Goal: Task Accomplishment & Management: Use online tool/utility

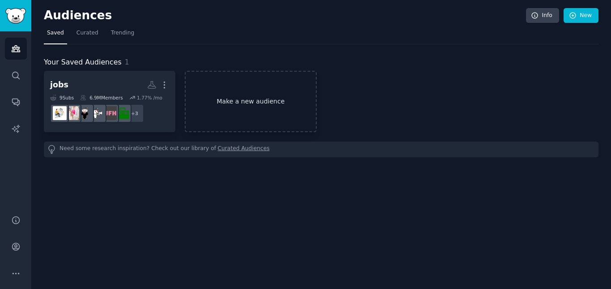
click at [244, 102] on link "Make a new audience" at bounding box center [251, 101] width 132 height 61
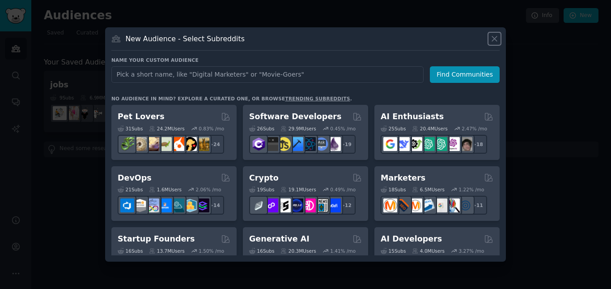
click at [496, 38] on icon at bounding box center [494, 38] width 5 height 5
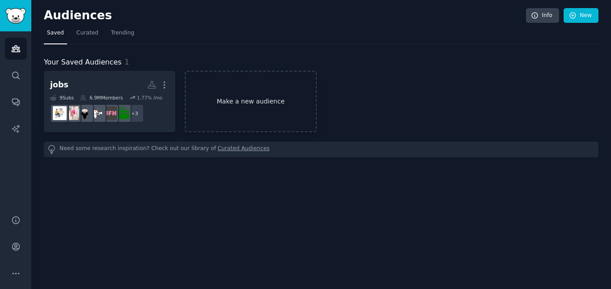
click at [274, 98] on link "Make a new audience" at bounding box center [251, 101] width 132 height 61
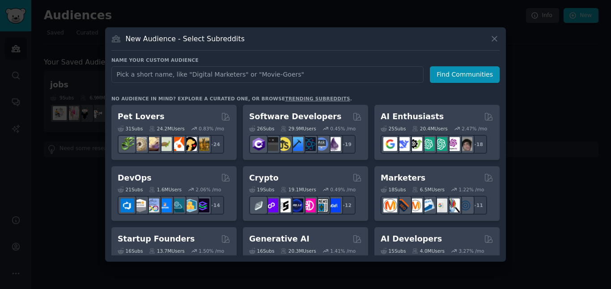
click at [249, 75] on input "text" at bounding box center [267, 74] width 312 height 17
type input "Bizz Opp Seeker"
click button "Find Communities" at bounding box center [465, 74] width 70 height 17
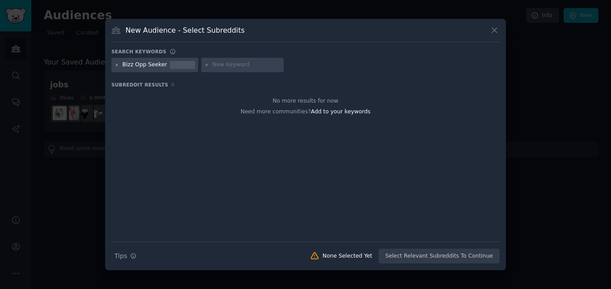
click at [116, 66] on icon at bounding box center [117, 65] width 2 height 2
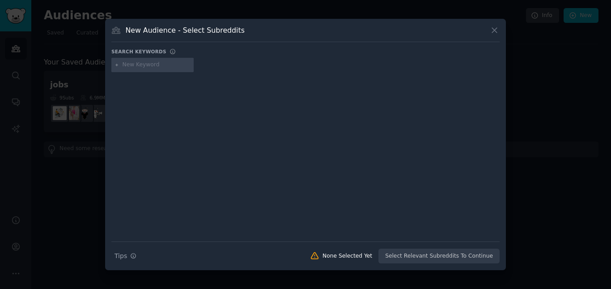
click at [152, 65] on input "text" at bounding box center [157, 65] width 68 height 8
type input "B"
type input "online"
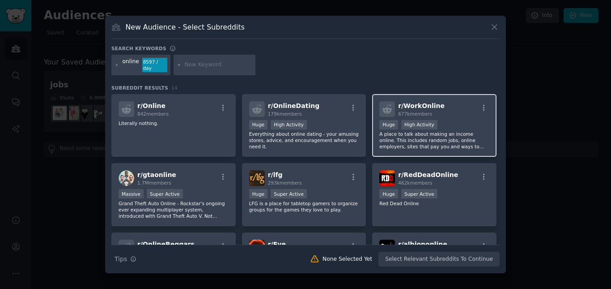
click at [455, 125] on div "100,000 - 1,000,000 members Huge High Activity" at bounding box center [435, 125] width 110 height 11
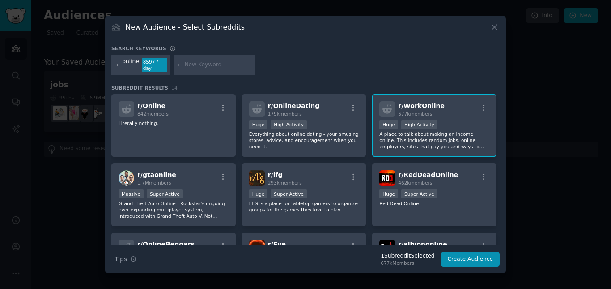
click at [438, 124] on div ">= 80th percentile for submissions / day Huge High Activity" at bounding box center [435, 125] width 110 height 11
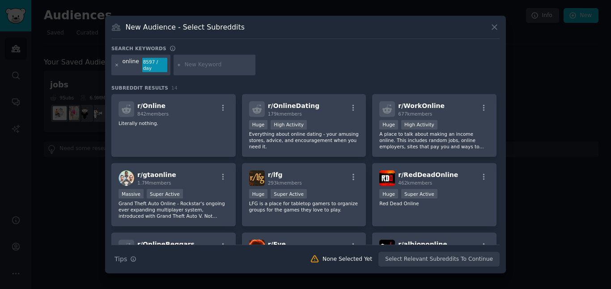
click at [116, 63] on icon at bounding box center [117, 65] width 5 height 5
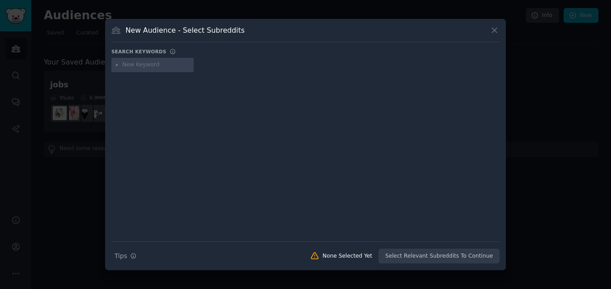
click at [148, 66] on input "text" at bounding box center [157, 65] width 68 height 8
type input "o"
type input "business"
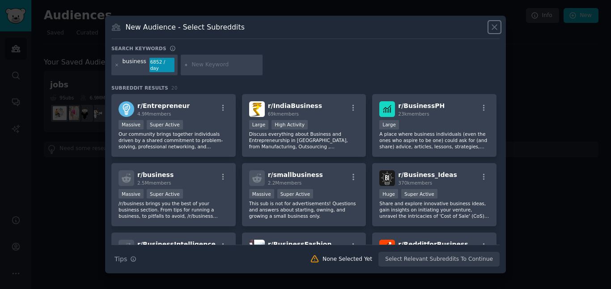
click at [494, 28] on icon at bounding box center [494, 26] width 9 height 9
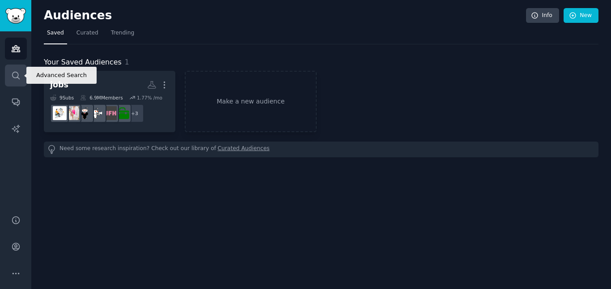
click at [18, 75] on icon "Sidebar" at bounding box center [15, 75] width 7 height 7
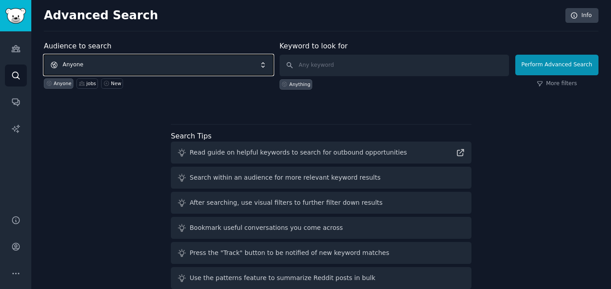
click at [149, 64] on span "Anyone" at bounding box center [159, 65] width 230 height 21
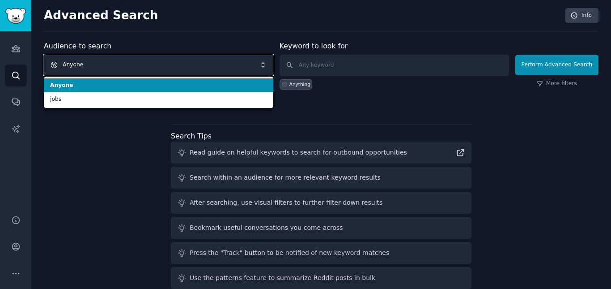
click at [149, 64] on span "Anyone" at bounding box center [159, 65] width 230 height 21
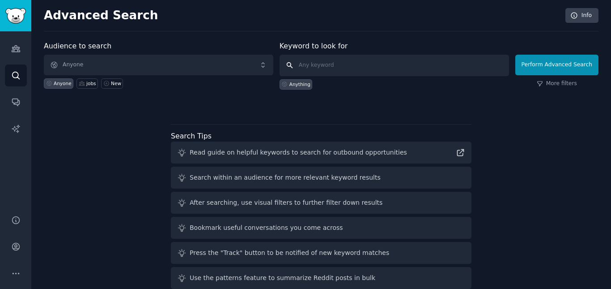
click at [390, 65] on input "text" at bounding box center [395, 65] width 230 height 21
click at [12, 48] on icon "Sidebar" at bounding box center [16, 49] width 8 height 6
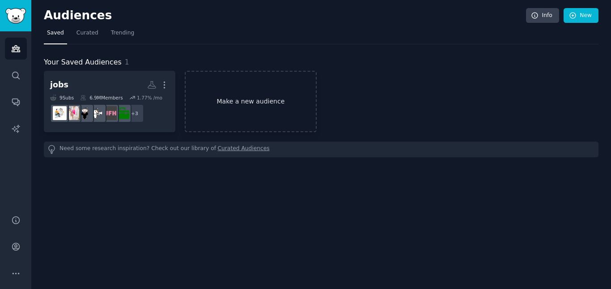
click at [254, 99] on link "Make a new audience" at bounding box center [251, 101] width 132 height 61
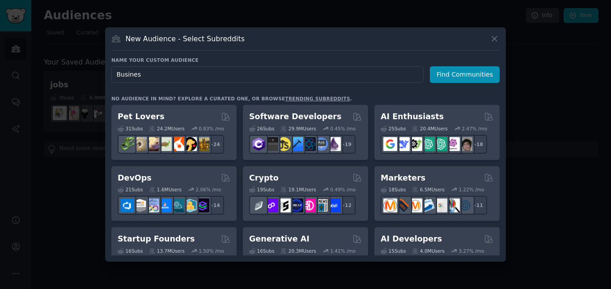
type input "Business"
click button "Find Communities" at bounding box center [465, 74] width 70 height 17
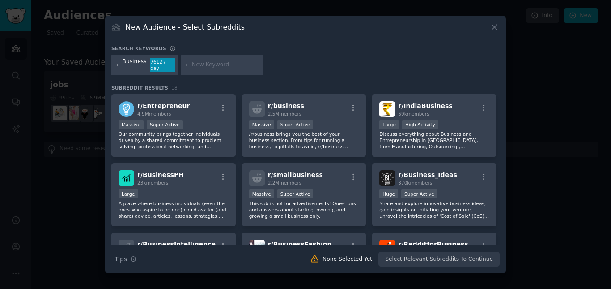
click at [204, 65] on input "text" at bounding box center [226, 65] width 68 height 8
paste input "Online"
type input "Online"
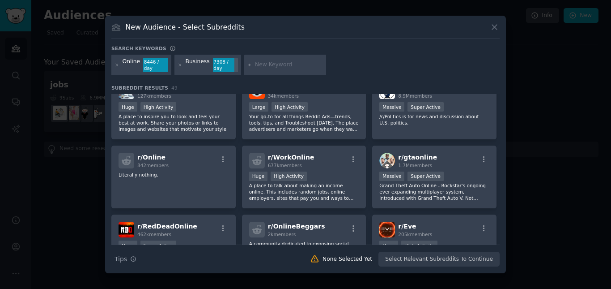
scroll to position [224, 0]
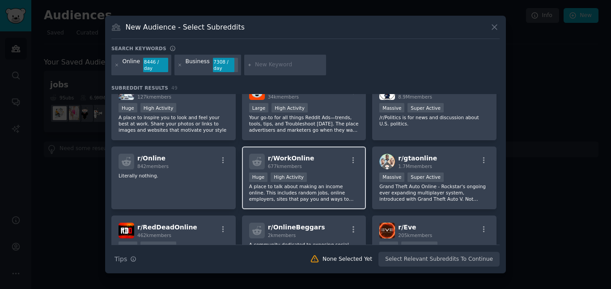
drag, startPoint x: 281, startPoint y: 155, endPoint x: 272, endPoint y: 154, distance: 9.0
click at [272, 154] on span "r/ WorkOnline" at bounding box center [291, 157] width 47 height 7
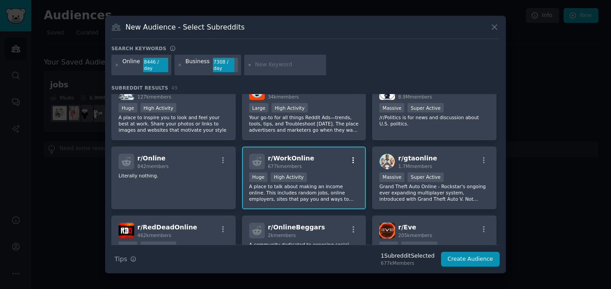
click at [354, 156] on icon "button" at bounding box center [354, 160] width 8 height 8
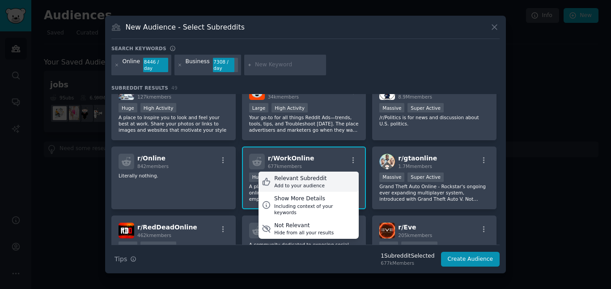
click at [266, 180] on icon at bounding box center [266, 181] width 9 height 9
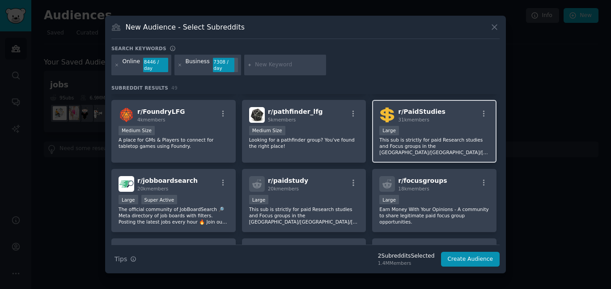
scroll to position [693, 0]
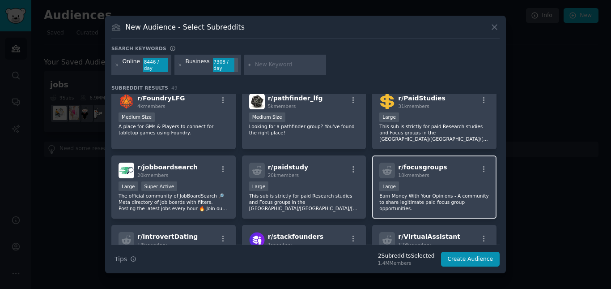
click at [429, 181] on div "10,000 - 100,000 members Large" at bounding box center [435, 186] width 110 height 11
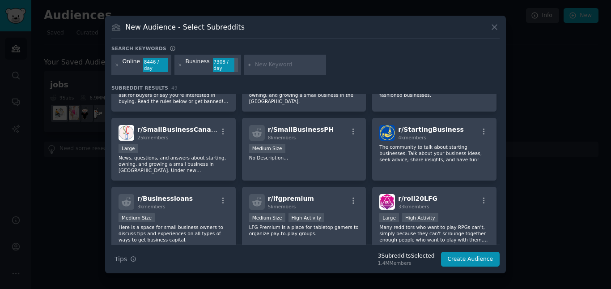
scroll to position [514, 0]
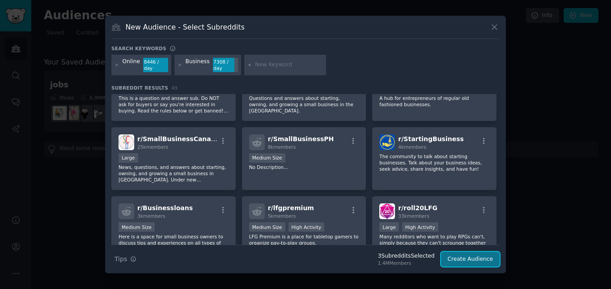
click at [467, 254] on button "Create Audience" at bounding box center [470, 259] width 59 height 15
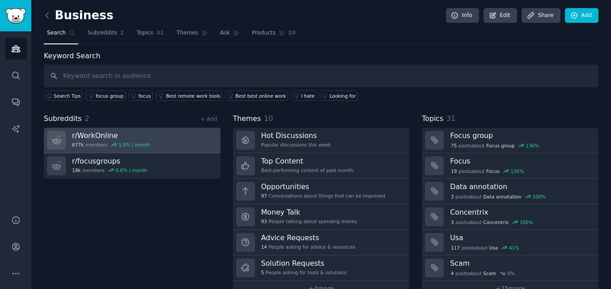
click at [166, 143] on link "r/ WorkOnline 677k members 1.0 % / month" at bounding box center [132, 141] width 177 height 26
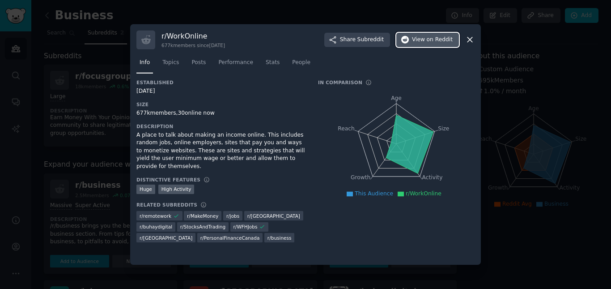
click at [441, 38] on span "on Reddit" at bounding box center [440, 40] width 26 height 8
click at [473, 36] on icon at bounding box center [469, 39] width 9 height 9
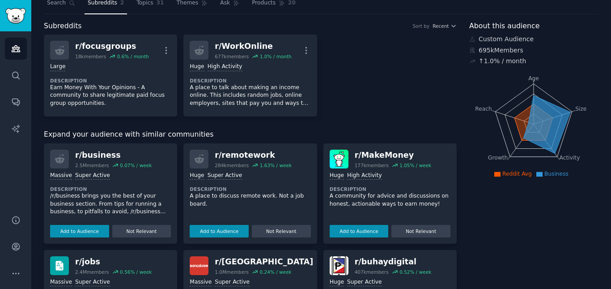
scroll to position [45, 0]
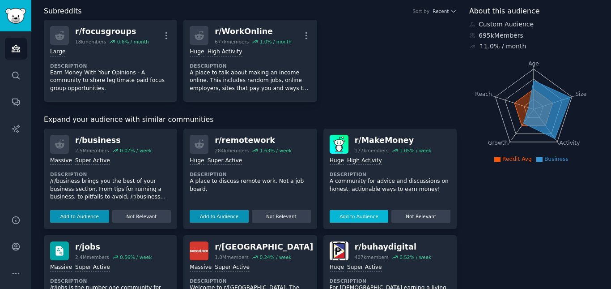
click at [366, 219] on button "Add to Audience" at bounding box center [359, 216] width 59 height 13
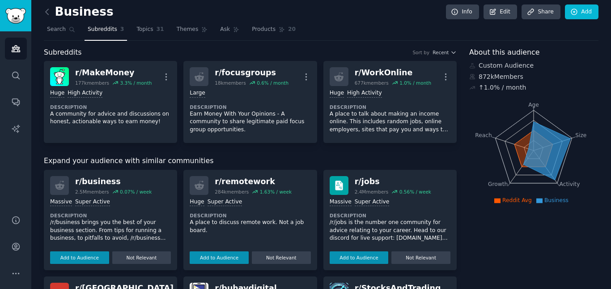
scroll to position [0, 0]
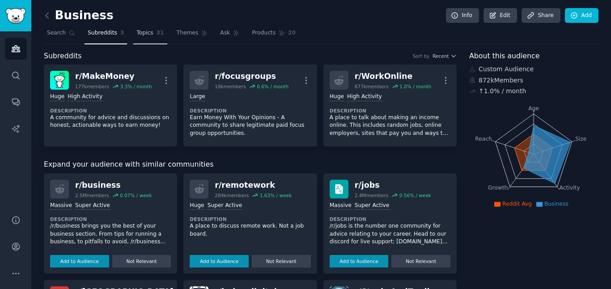
click at [140, 37] on span "Topics" at bounding box center [145, 33] width 17 height 8
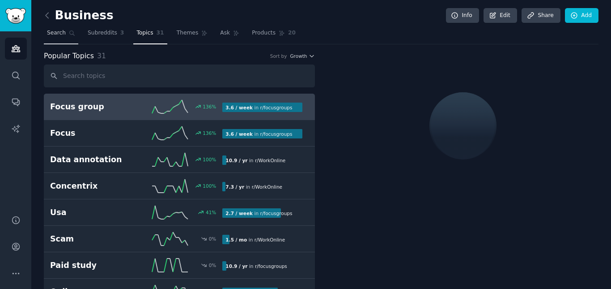
click at [58, 37] on span "Search" at bounding box center [56, 33] width 19 height 8
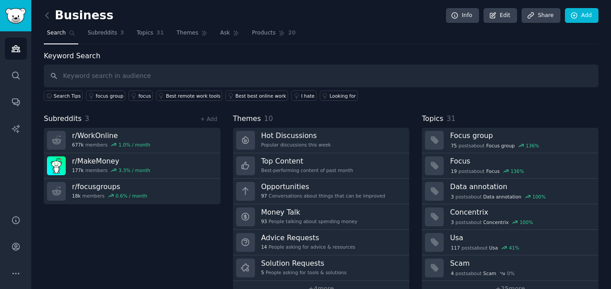
click at [92, 77] on input "text" at bounding box center [321, 75] width 555 height 23
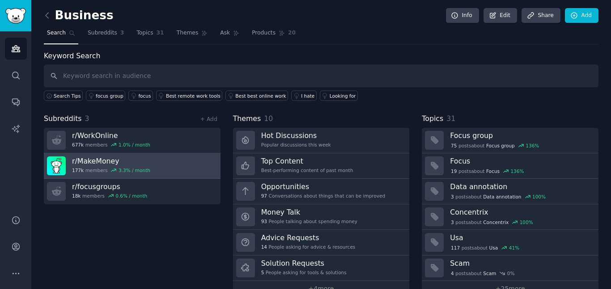
click at [115, 162] on h3 "r/ MakeMoney" at bounding box center [111, 160] width 78 height 9
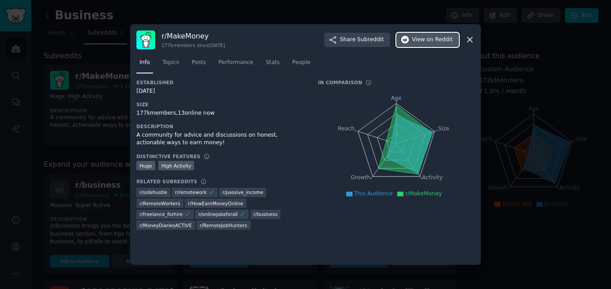
click at [427, 41] on span "View on Reddit" at bounding box center [432, 40] width 41 height 8
click at [474, 39] on icon at bounding box center [469, 39] width 9 height 9
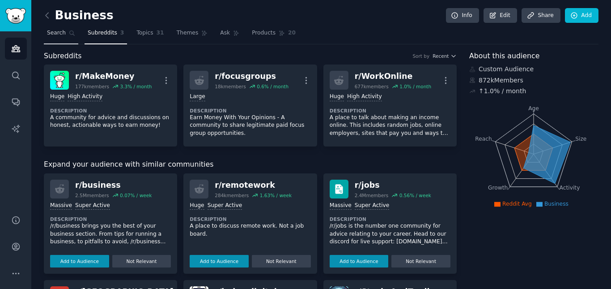
click at [53, 34] on span "Search" at bounding box center [56, 33] width 19 height 8
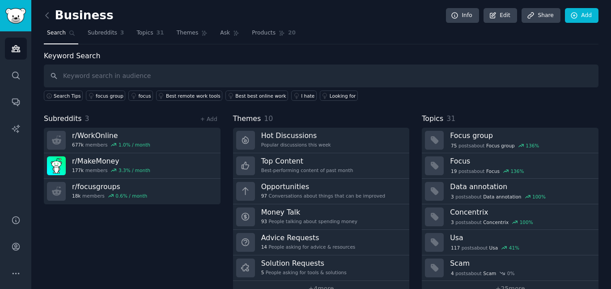
click at [111, 77] on input "text" at bounding box center [321, 75] width 555 height 23
type input "passive"
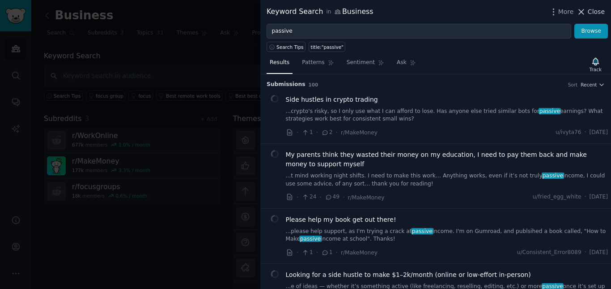
click at [597, 13] on span "Close" at bounding box center [596, 11] width 17 height 9
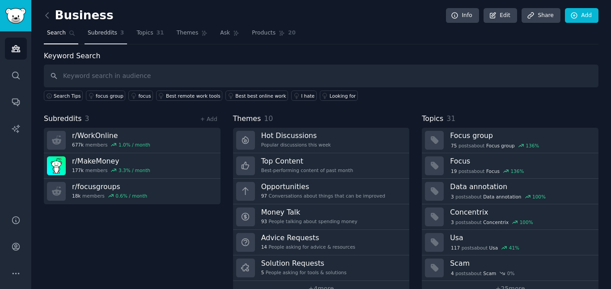
click at [108, 32] on span "Subreddits" at bounding box center [103, 33] width 30 height 8
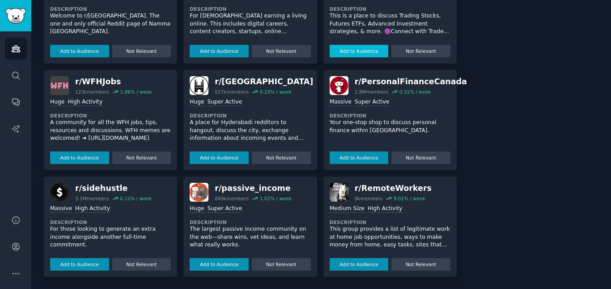
scroll to position [317, 0]
click at [223, 267] on button "Add to Audience" at bounding box center [219, 263] width 59 height 13
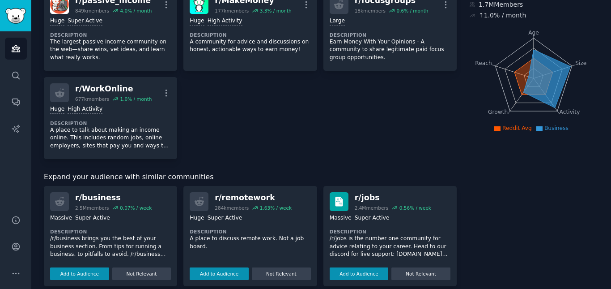
scroll to position [0, 0]
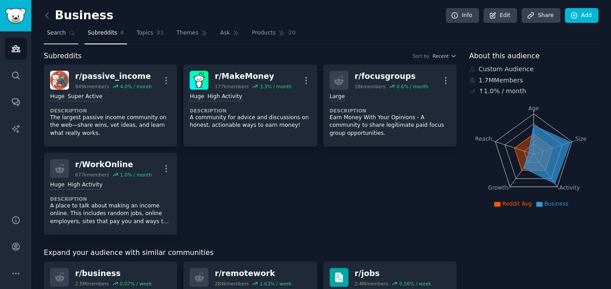
click at [58, 33] on span "Search" at bounding box center [56, 33] width 19 height 8
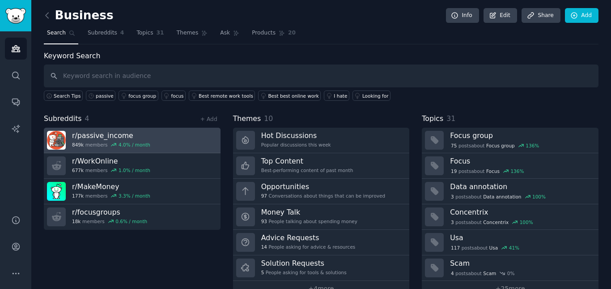
click at [188, 138] on link "r/ passive_income 849k members 4.0 % / month" at bounding box center [132, 141] width 177 height 26
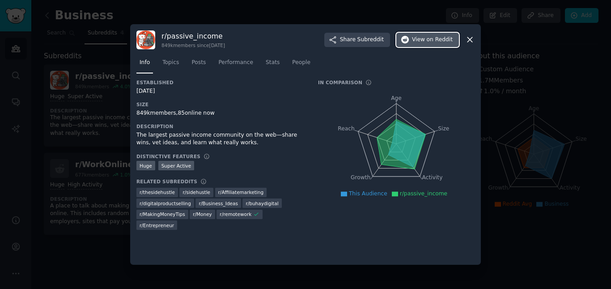
click at [441, 35] on button "View on Reddit" at bounding box center [428, 40] width 63 height 14
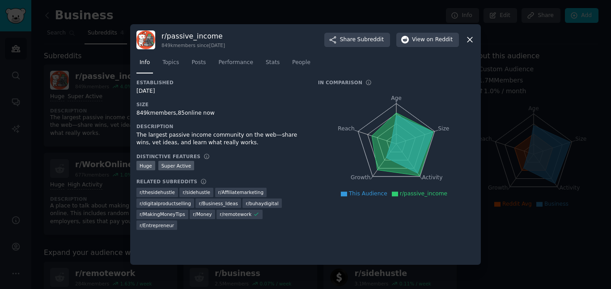
click at [470, 35] on icon at bounding box center [469, 39] width 9 height 9
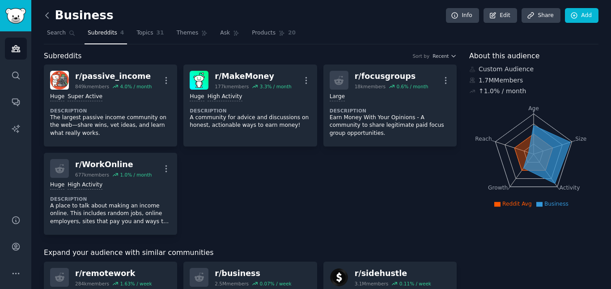
click at [48, 17] on icon at bounding box center [47, 15] width 9 height 9
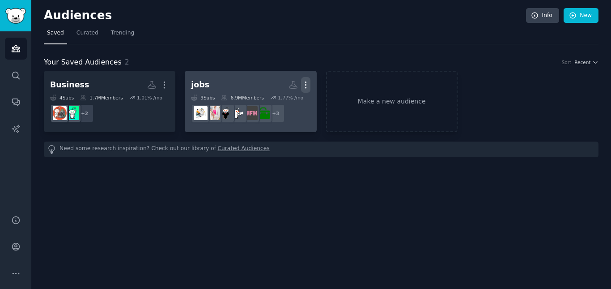
click at [307, 85] on icon "button" at bounding box center [305, 84] width 9 height 9
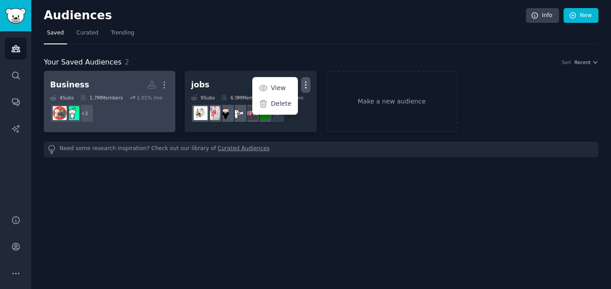
click at [132, 89] on h2 "Business Custom Audience More" at bounding box center [109, 85] width 119 height 16
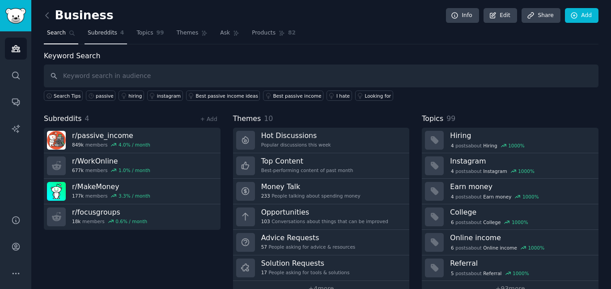
click at [98, 34] on span "Subreddits" at bounding box center [103, 33] width 30 height 8
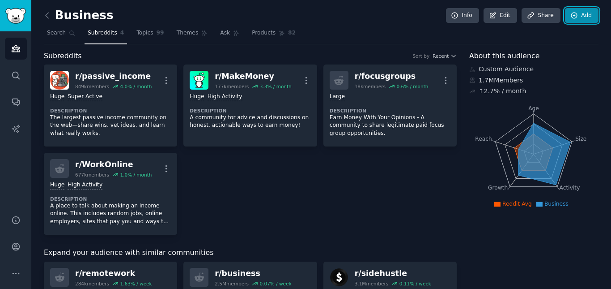
click at [578, 14] on link "Add" at bounding box center [582, 15] width 34 height 15
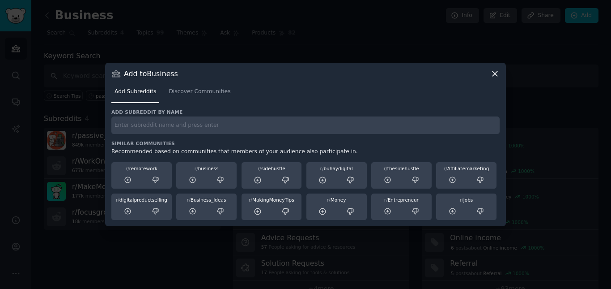
click at [144, 125] on input "text" at bounding box center [305, 124] width 388 height 17
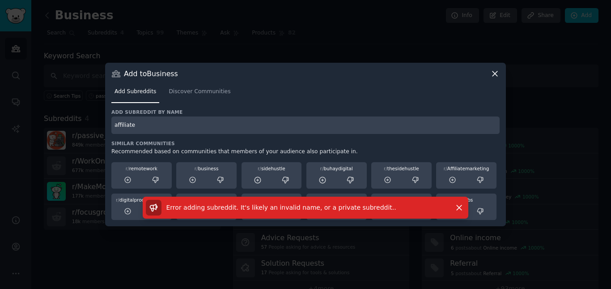
click at [135, 128] on input "affiliate" at bounding box center [305, 124] width 388 height 17
type input "affiliate"
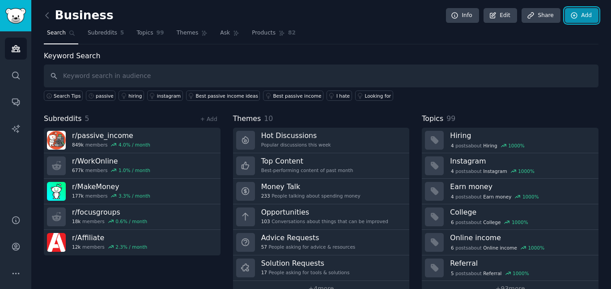
click at [585, 13] on link "Add" at bounding box center [582, 15] width 34 height 15
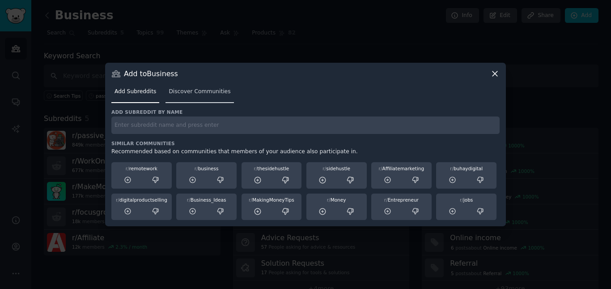
click at [201, 101] on link "Discover Communities" at bounding box center [200, 94] width 68 height 18
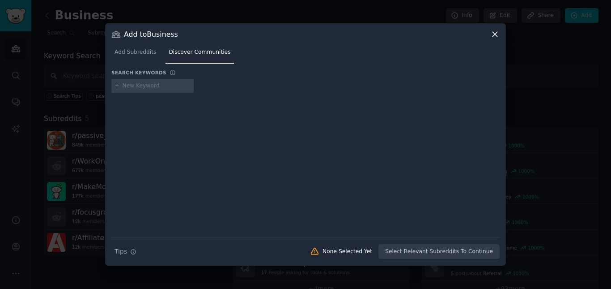
click at [143, 88] on input "text" at bounding box center [157, 86] width 68 height 8
type input "affiliate"
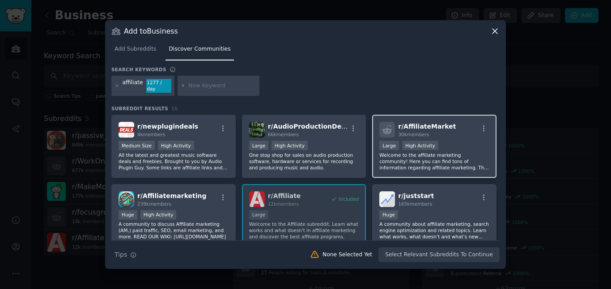
click at [419, 124] on span "r/ AffiliateMarket" at bounding box center [427, 126] width 58 height 7
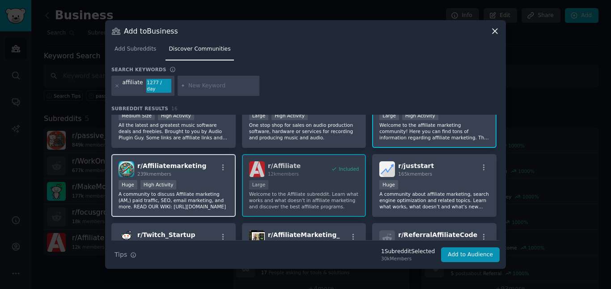
scroll to position [45, 0]
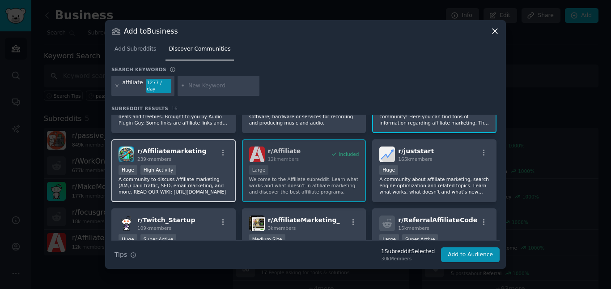
click at [198, 156] on div "r/ Affiliatemarketing 239k members" at bounding box center [174, 154] width 110 height 16
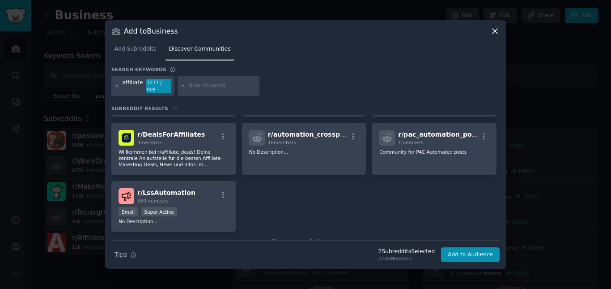
scroll to position [291, 0]
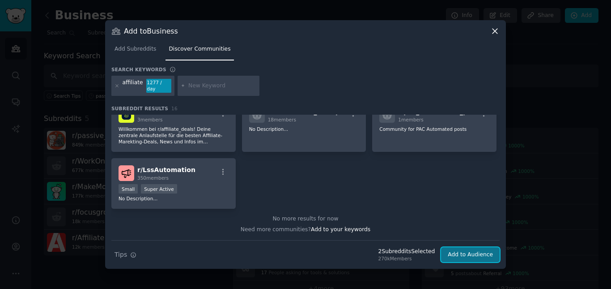
click at [463, 249] on button "Add to Audience" at bounding box center [470, 254] width 59 height 15
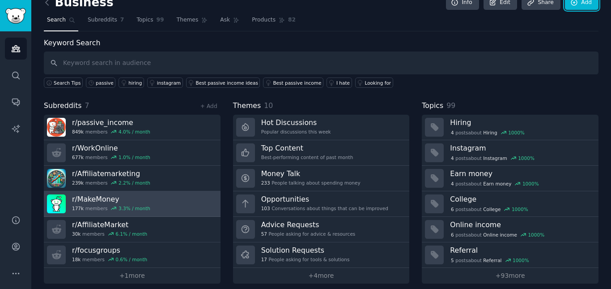
scroll to position [20, 0]
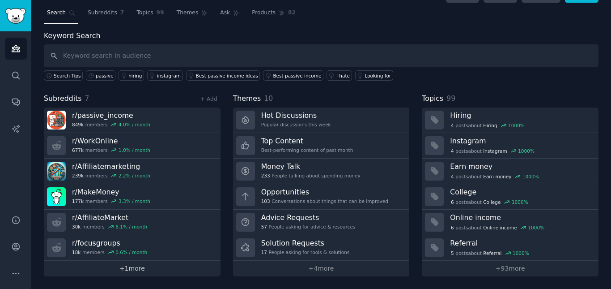
click at [137, 270] on link "+ 1 more" at bounding box center [132, 268] width 177 height 16
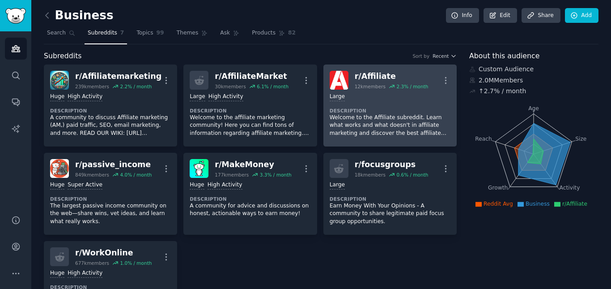
click at [389, 85] on icon at bounding box center [392, 86] width 6 height 6
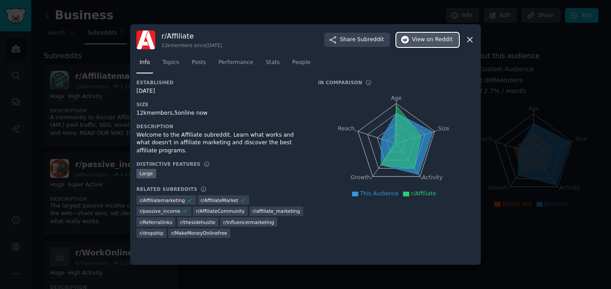
click at [426, 40] on span "View on Reddit" at bounding box center [432, 40] width 41 height 8
click at [399, 121] on icon at bounding box center [401, 137] width 41 height 64
click at [471, 37] on icon at bounding box center [469, 39] width 9 height 9
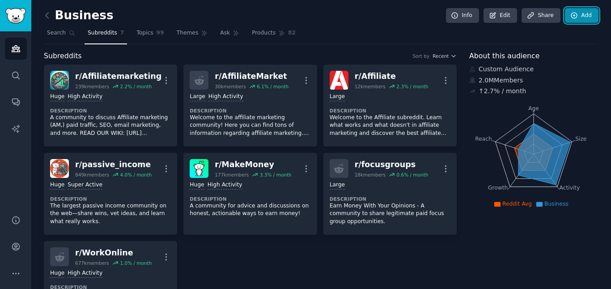
click at [580, 17] on link "Add" at bounding box center [582, 15] width 34 height 15
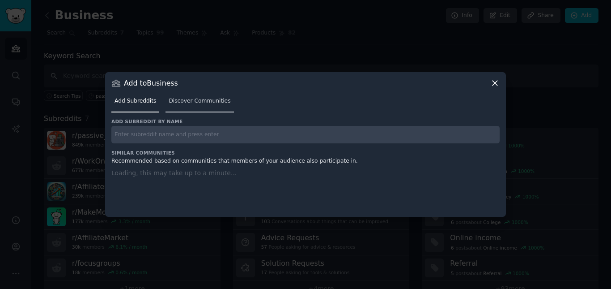
click at [214, 101] on span "Discover Communities" at bounding box center [200, 101] width 62 height 8
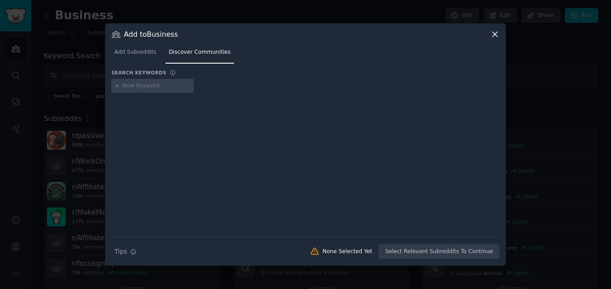
click at [147, 84] on input "text" at bounding box center [157, 86] width 68 height 8
type input "selling"
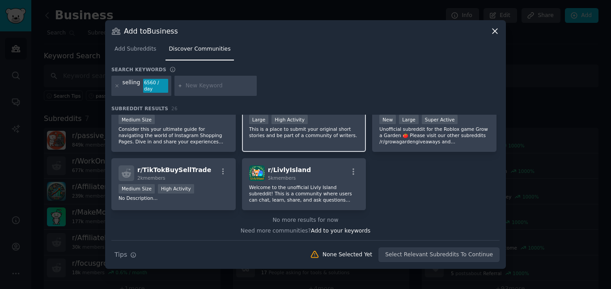
scroll to position [500, 0]
click at [198, 84] on input "text" at bounding box center [220, 86] width 68 height 8
type input "online"
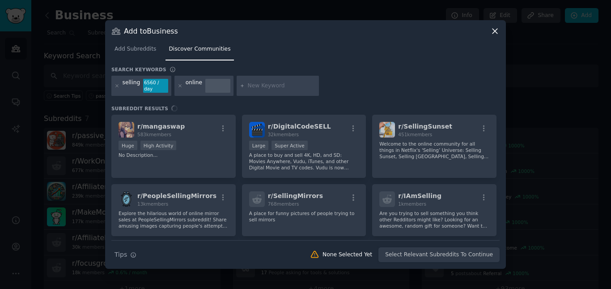
click at [274, 88] on input "text" at bounding box center [282, 86] width 68 height 8
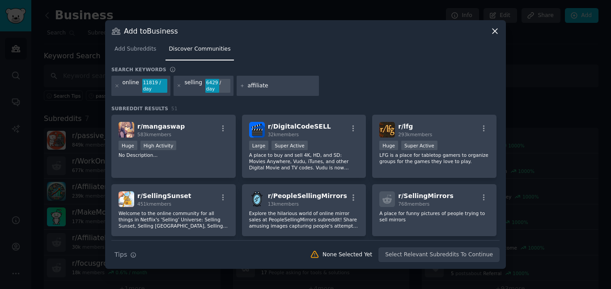
type input "affiliate \"
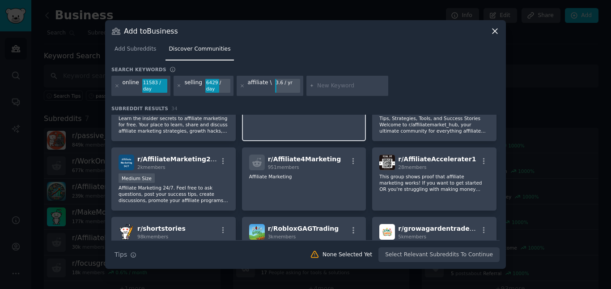
scroll to position [668, 0]
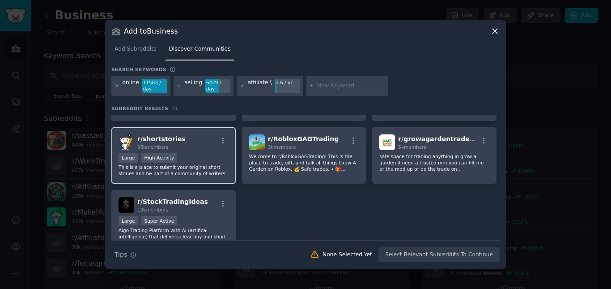
click at [192, 141] on div "r/ shortstories 98k members" at bounding box center [174, 142] width 110 height 16
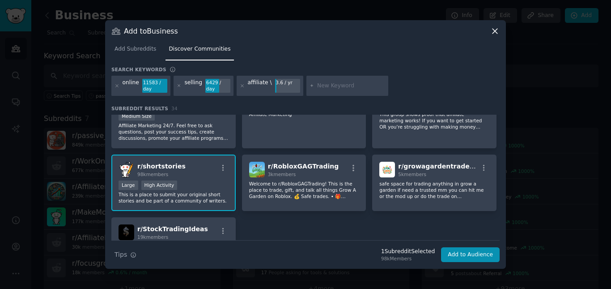
scroll to position [578, 0]
